Goal: Navigation & Orientation: Understand site structure

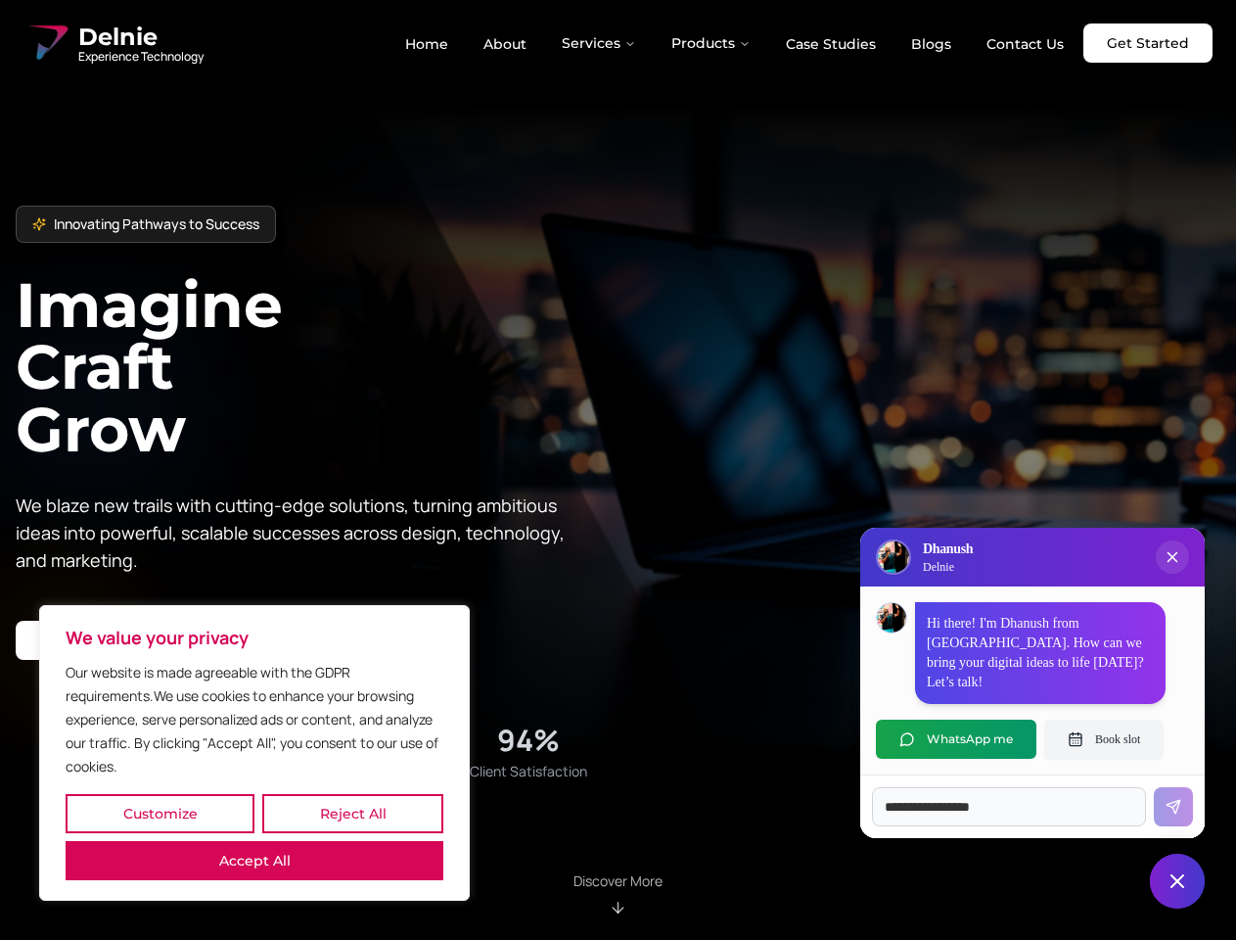
click at [160, 813] on button "Customize" at bounding box center [160, 813] width 189 height 39
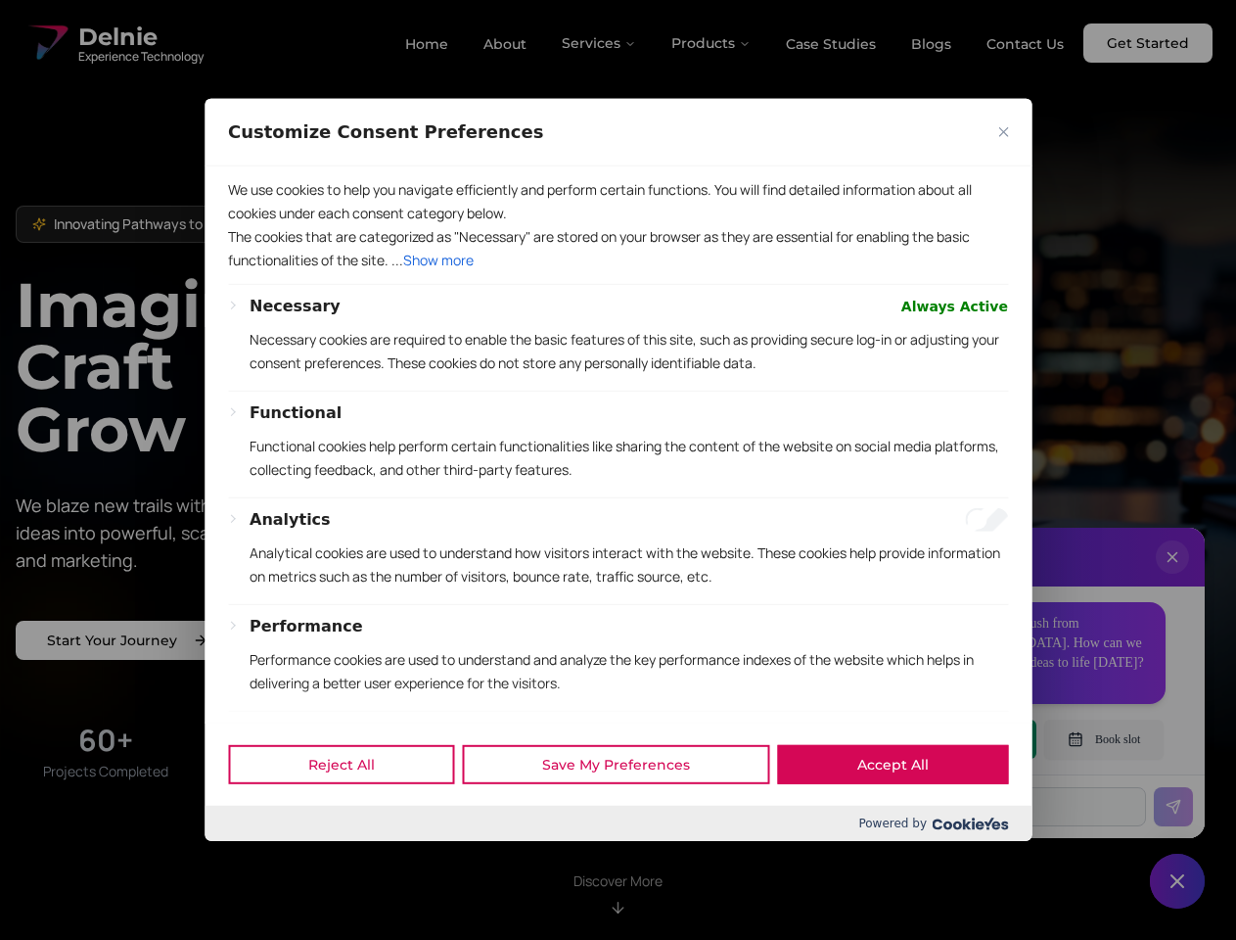
click at [352, 813] on div at bounding box center [618, 470] width 1236 height 940
click at [255, 722] on div "We use cookies to help you navigate efficiently and perform certain functions. …" at bounding box center [618, 444] width 827 height 556
click at [618, 470] on p "Functional cookies help perform certain functionalities like sharing the conten…" at bounding box center [629, 458] width 759 height 47
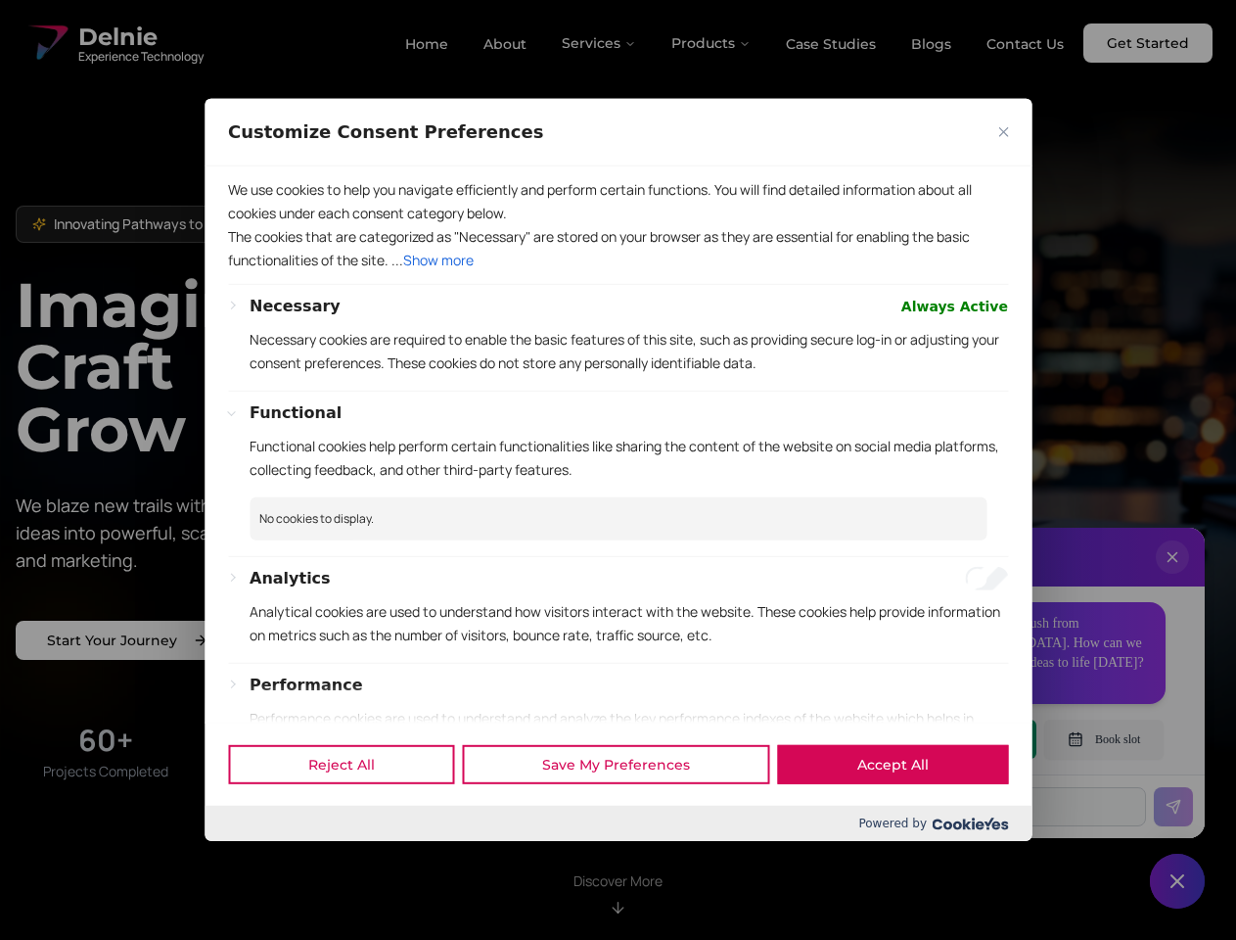
click at [600, 43] on div at bounding box center [618, 470] width 1236 height 940
click at [712, 43] on div at bounding box center [618, 470] width 1236 height 940
click at [1173, 577] on div at bounding box center [618, 470] width 1236 height 940
click at [956, 739] on div "Reject All Save My Preferences Accept All" at bounding box center [618, 763] width 827 height 83
click at [1104, 739] on div at bounding box center [618, 470] width 1236 height 940
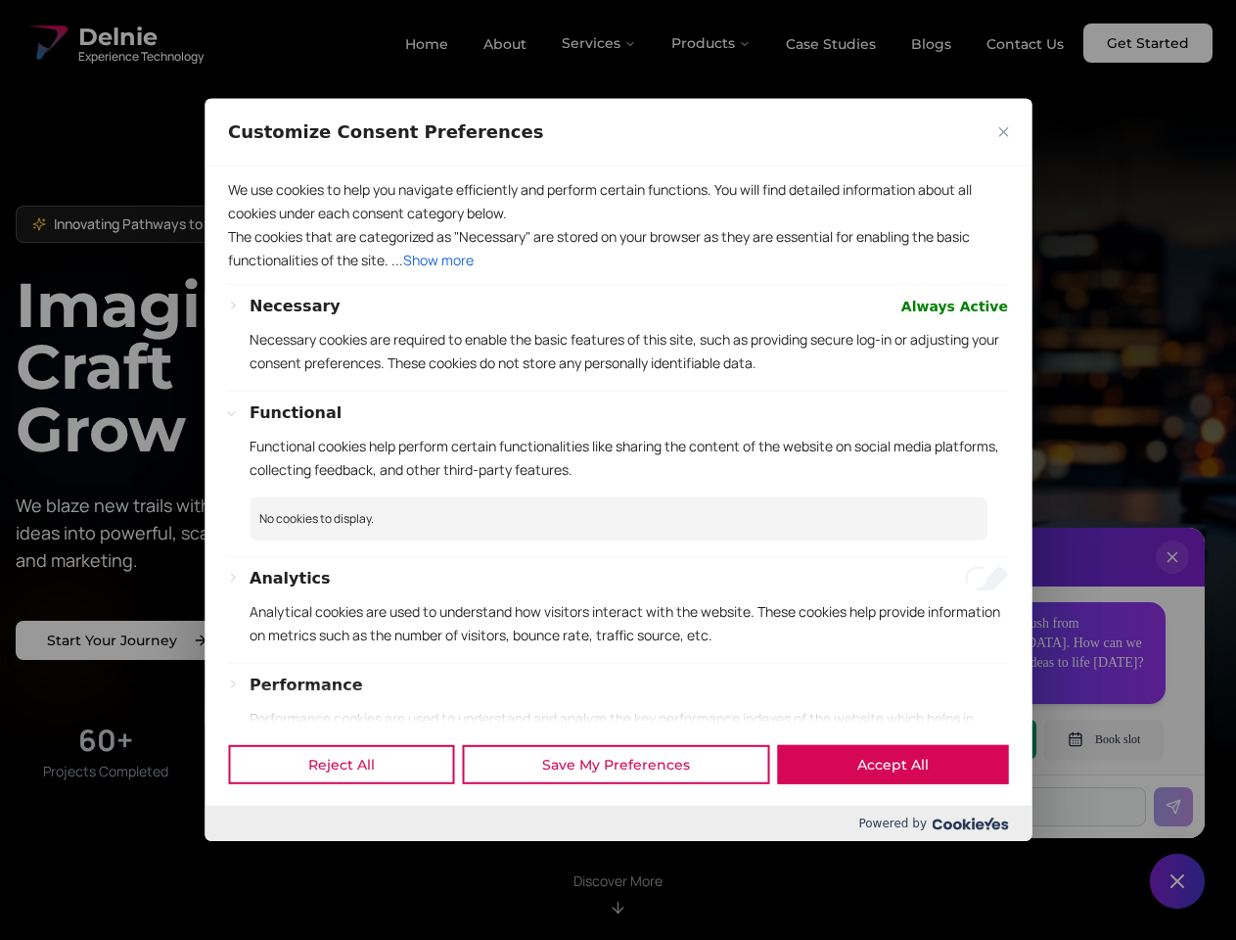
click at [1178, 881] on div at bounding box center [618, 470] width 1236 height 940
